Goal: Task Accomplishment & Management: Use online tool/utility

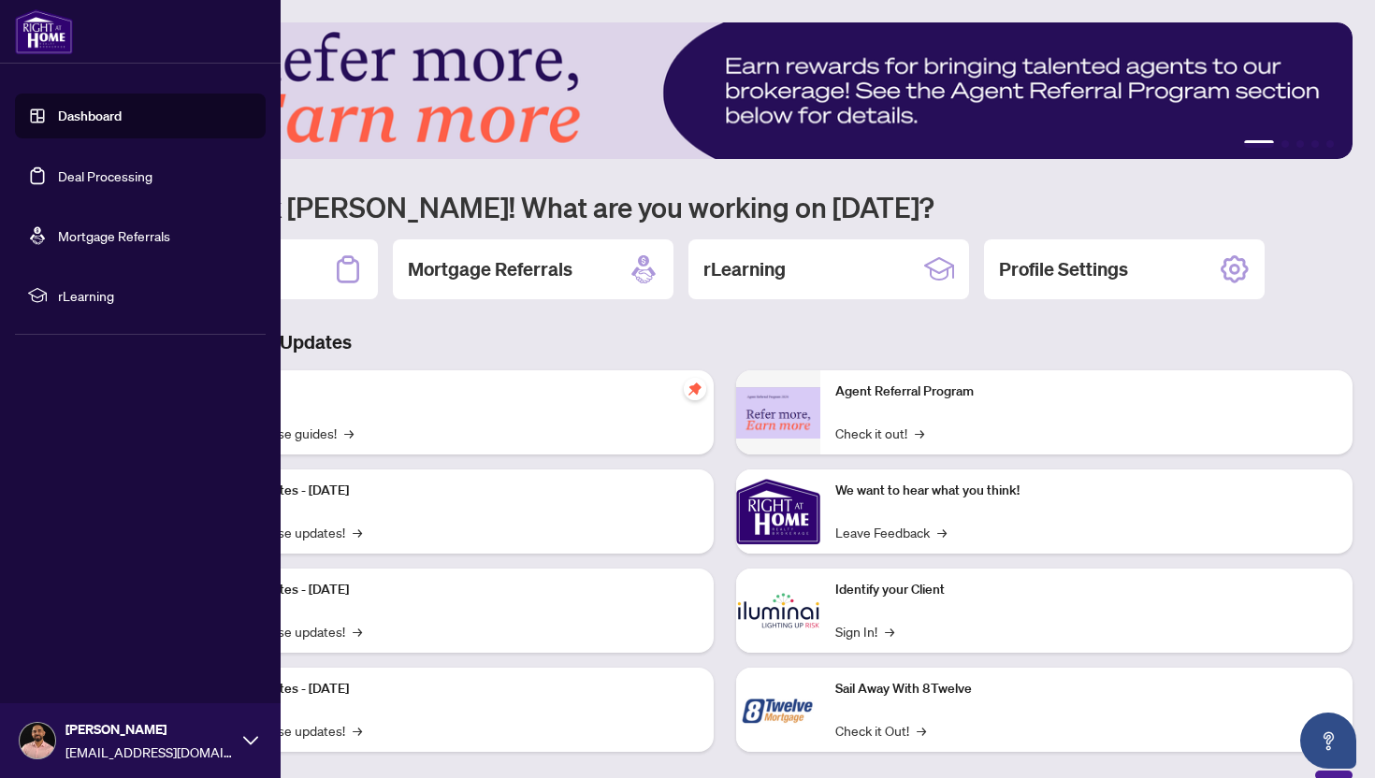
click at [58, 184] on link "Deal Processing" at bounding box center [105, 175] width 94 height 17
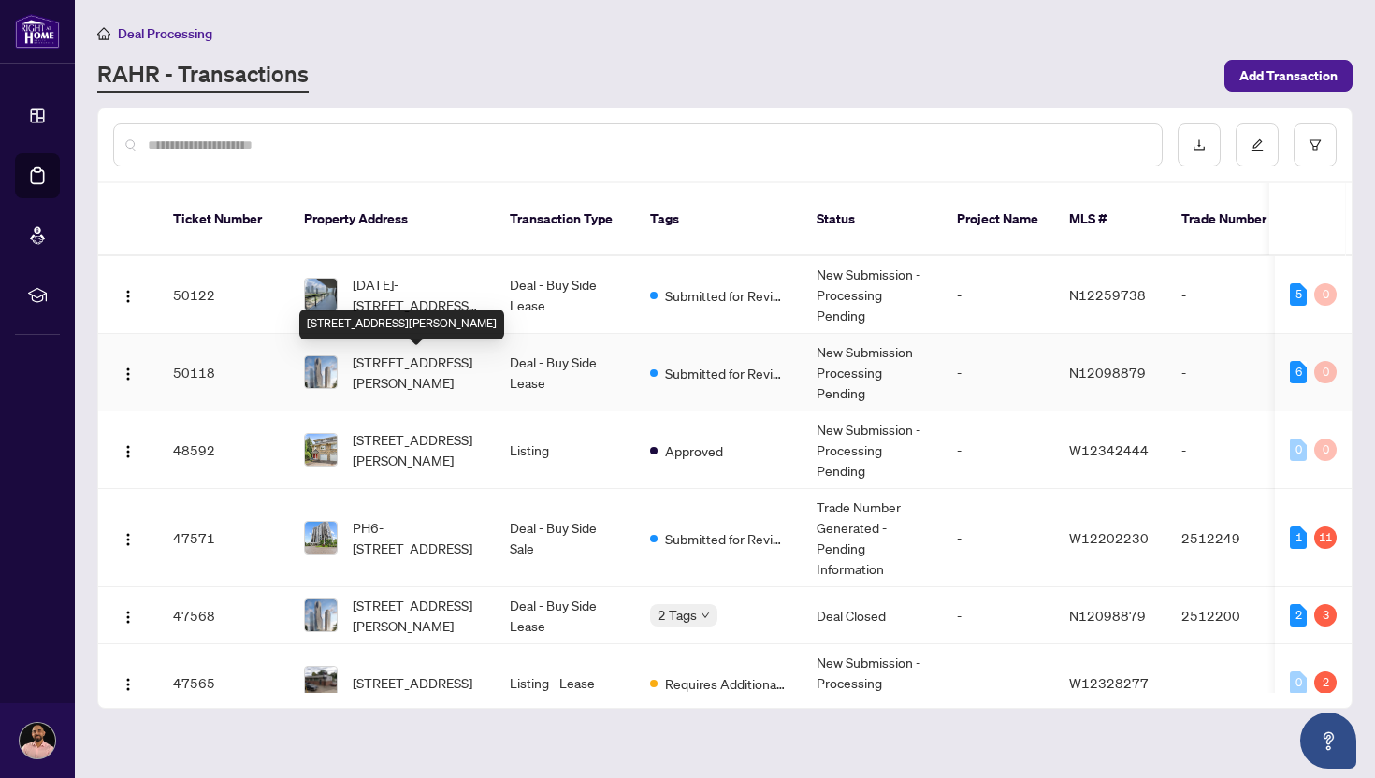
click at [412, 371] on span "[STREET_ADDRESS][PERSON_NAME]" at bounding box center [416, 372] width 127 height 41
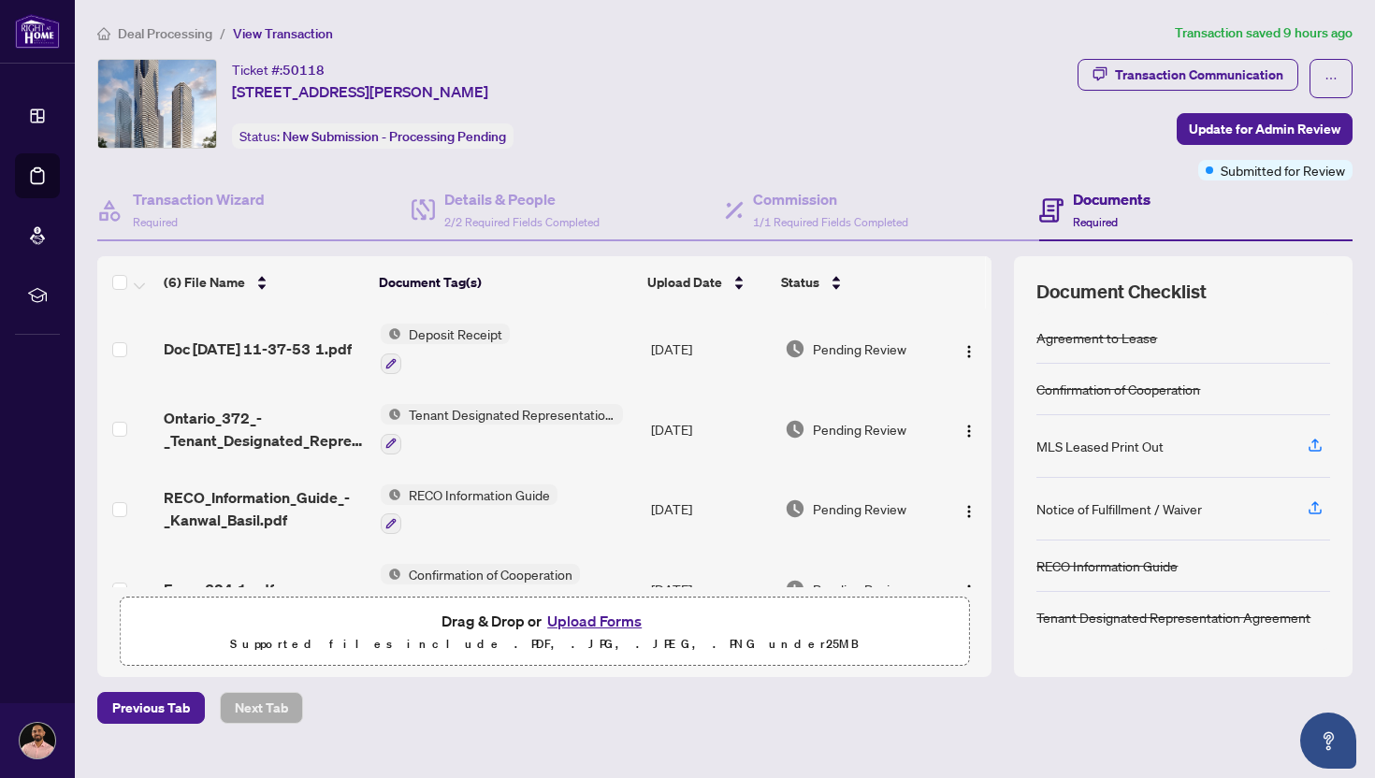
scroll to position [32, 0]
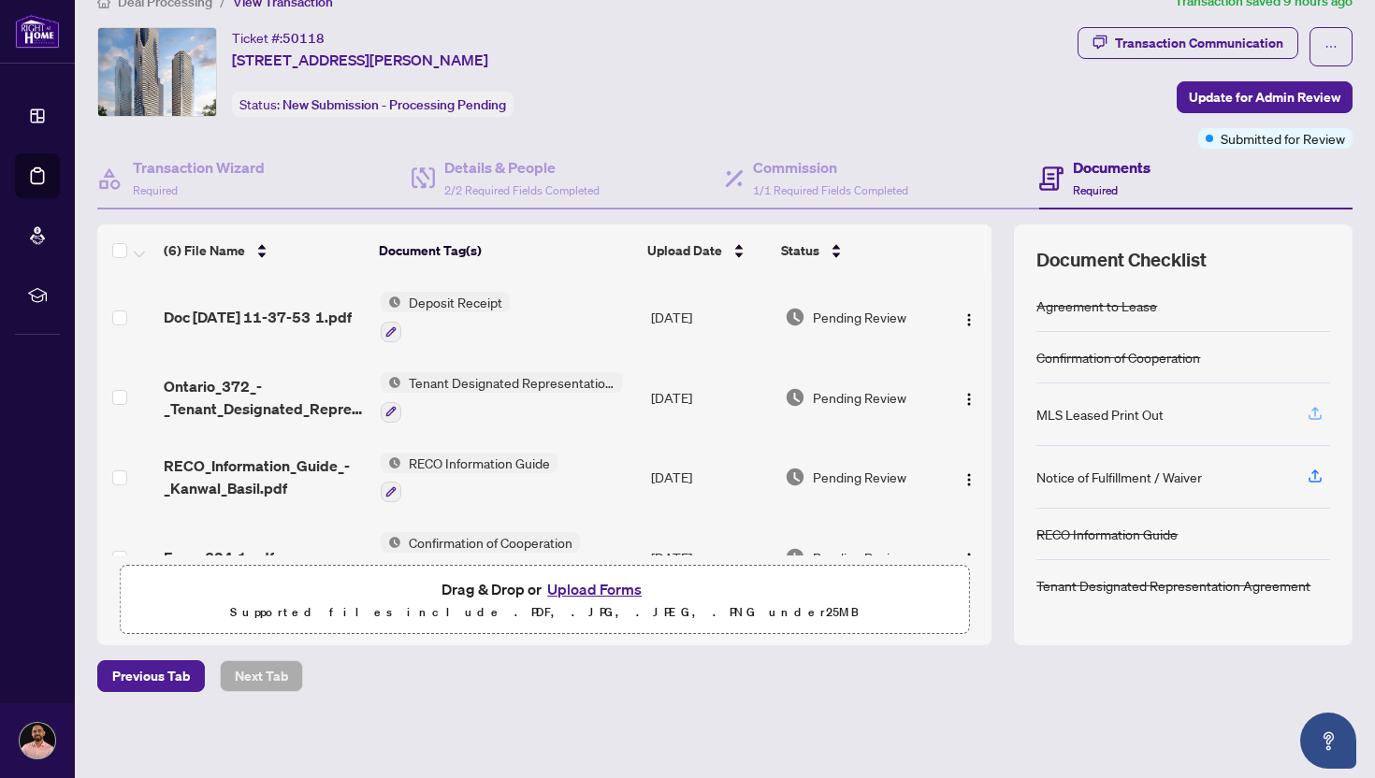
click at [1316, 407] on icon "button" at bounding box center [1315, 413] width 17 height 17
